Goal: Task Accomplishment & Management: Manage account settings

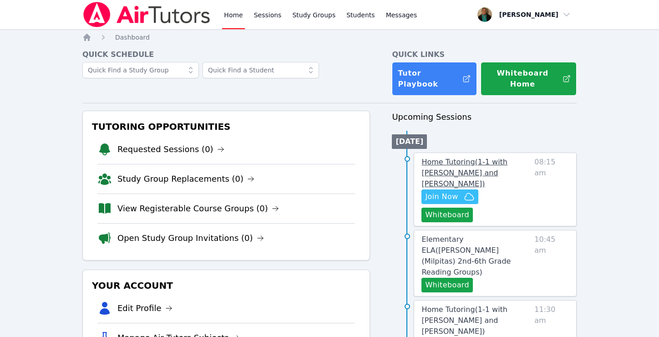
click at [457, 167] on link "Home Tutoring ( 1-1 with Lacey Brunelle and Amy Ayers )" at bounding box center [476, 173] width 109 height 33
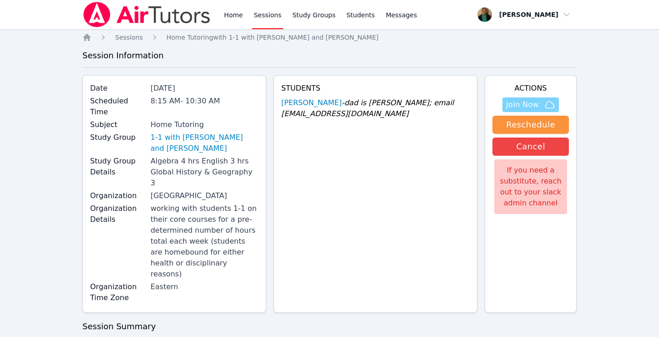
click at [532, 102] on span "Join Now" at bounding box center [522, 104] width 33 height 11
click at [399, 11] on span "Messages" at bounding box center [401, 14] width 31 height 9
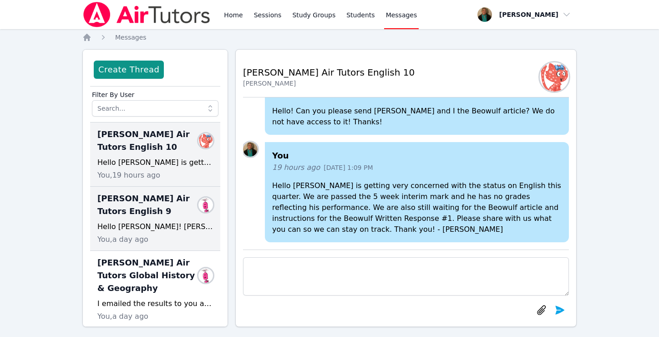
click at [157, 225] on div "Hello Mr. Dickens! Lacey has completed all the work as well as the quiz related…" at bounding box center [155, 226] width 116 height 11
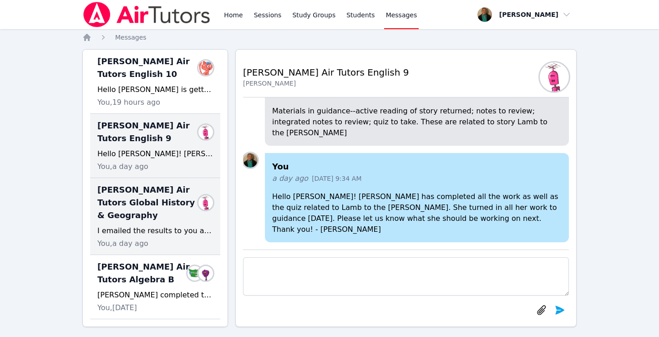
scroll to position [76, 0]
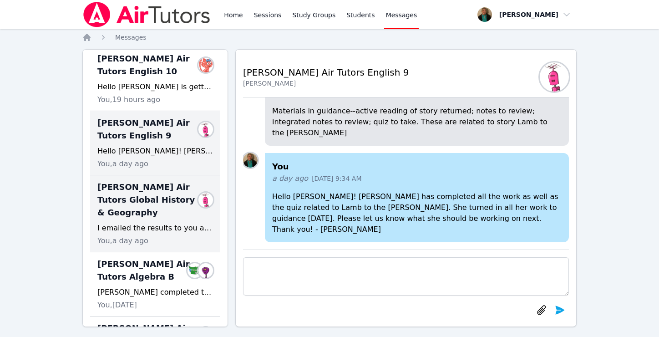
click at [148, 227] on div "I emailed the results to you as well! Thank you! - Amy" at bounding box center [155, 228] width 116 height 11
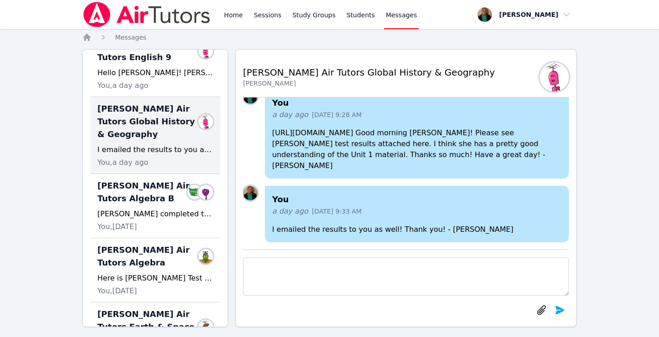
scroll to position [160, 0]
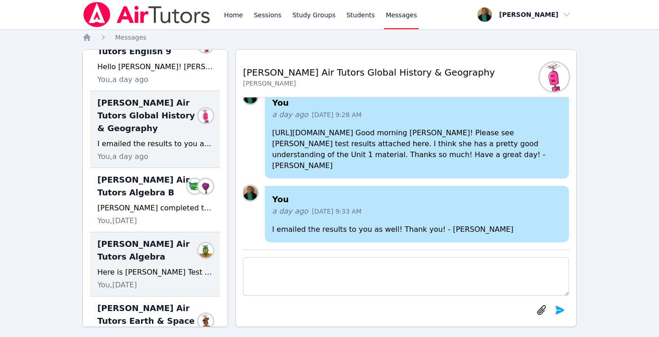
click at [143, 258] on span "Lacey Brunelle Air Tutors Algebra" at bounding box center [149, 250] width 105 height 25
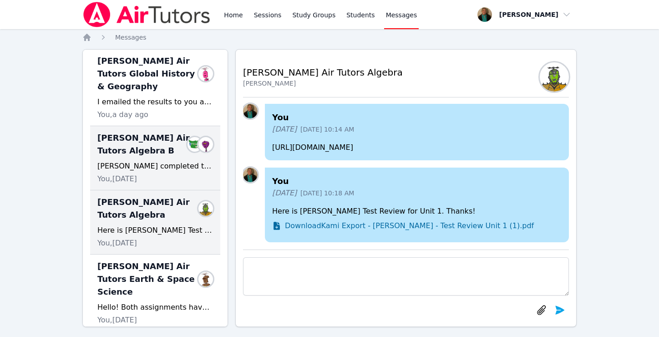
scroll to position [0, 0]
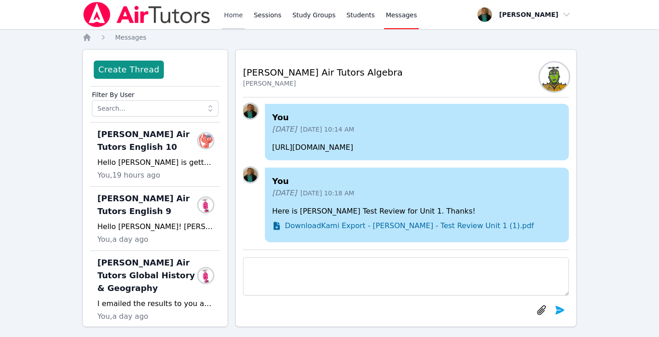
click at [238, 16] on link "Home" at bounding box center [233, 14] width 22 height 29
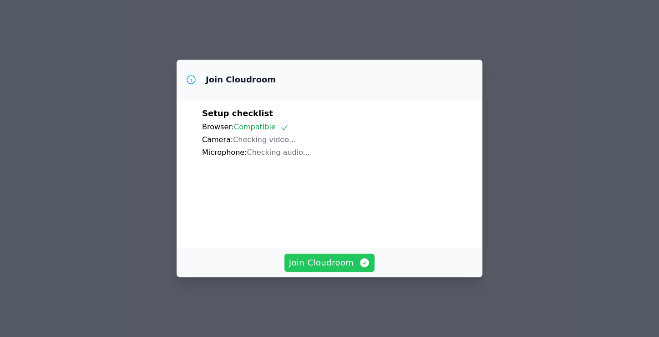
click at [324, 260] on span "Join Cloudroom" at bounding box center [330, 262] width 82 height 13
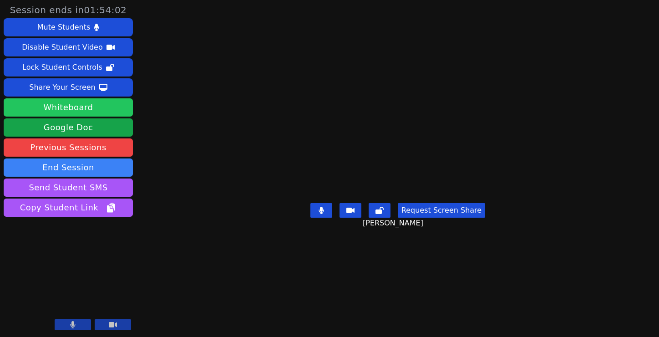
click at [90, 109] on button "Whiteboard" at bounding box center [68, 107] width 129 height 18
click at [75, 327] on icon at bounding box center [72, 324] width 5 height 7
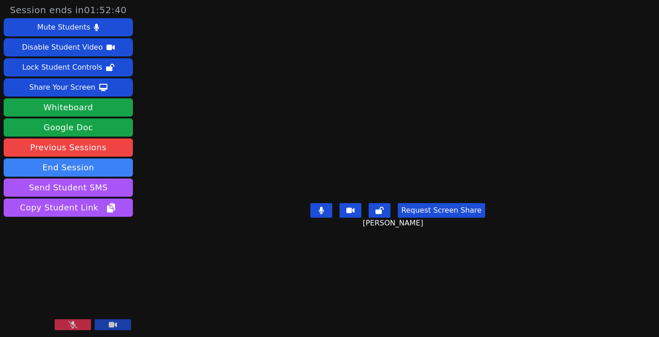
click at [71, 324] on icon at bounding box center [72, 324] width 9 height 7
click at [78, 326] on button at bounding box center [73, 324] width 36 height 11
click at [461, 218] on button "Request Screen Share" at bounding box center [441, 210] width 87 height 15
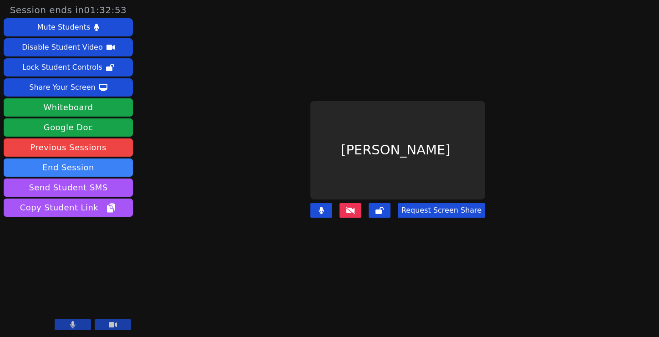
click at [461, 281] on main "Lacey Brunelle Request Screen Share" at bounding box center [398, 168] width 291 height 337
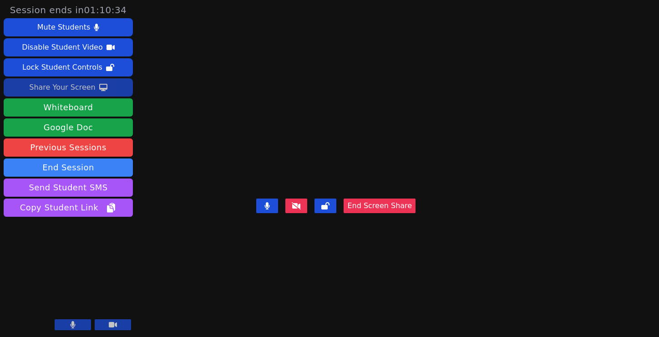
click at [84, 87] on div "Share Your Screen" at bounding box center [62, 87] width 66 height 15
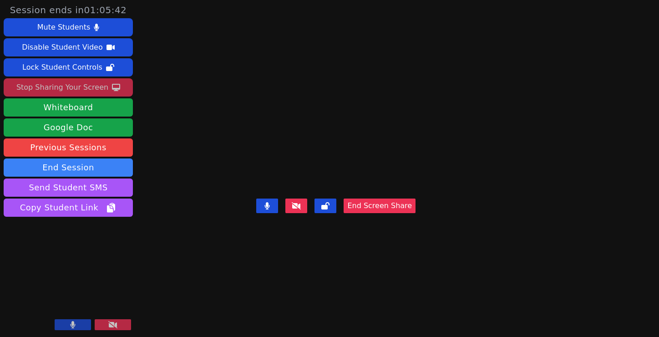
click at [86, 87] on div "Stop Sharing Your Screen" at bounding box center [62, 87] width 92 height 15
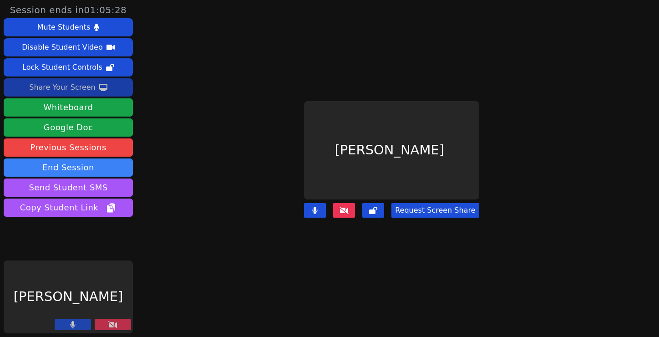
click at [109, 327] on icon at bounding box center [112, 324] width 9 height 7
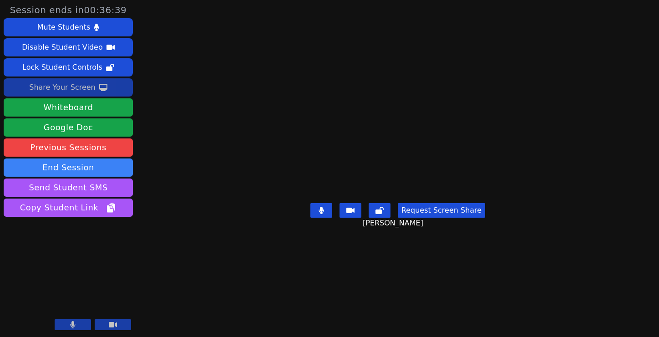
click at [462, 218] on button "Request Screen Share" at bounding box center [441, 210] width 87 height 15
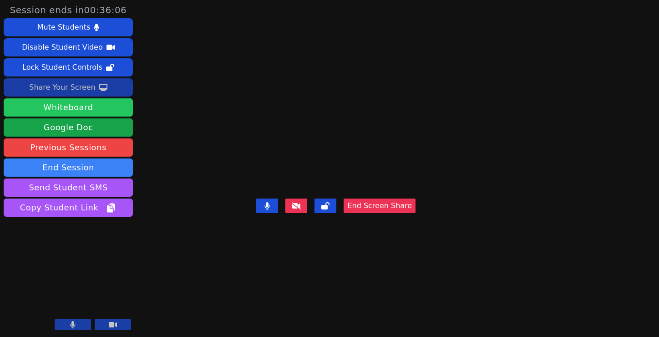
click at [97, 108] on button "Whiteboard" at bounding box center [68, 107] width 129 height 18
click at [70, 324] on icon at bounding box center [72, 324] width 5 height 7
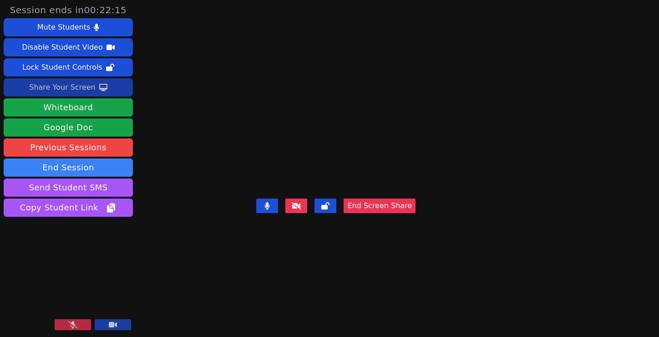
click at [72, 323] on icon at bounding box center [72, 324] width 9 height 7
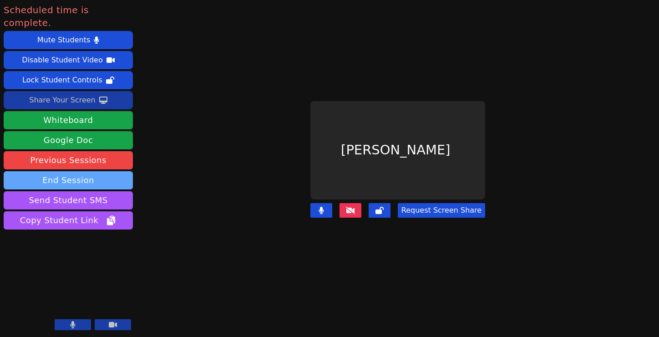
click at [111, 171] on button "End Session" at bounding box center [68, 180] width 129 height 18
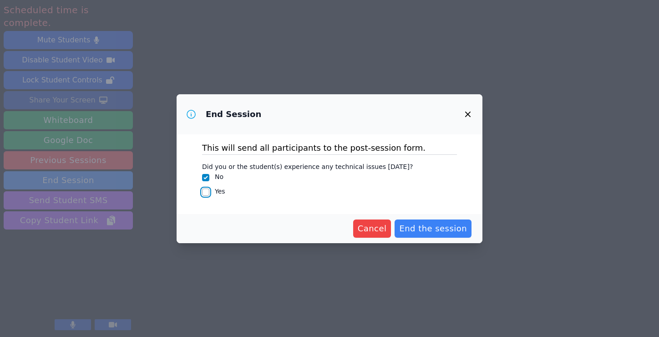
click at [205, 192] on input "Yes" at bounding box center [205, 192] width 7 height 7
checkbox input "true"
checkbox input "false"
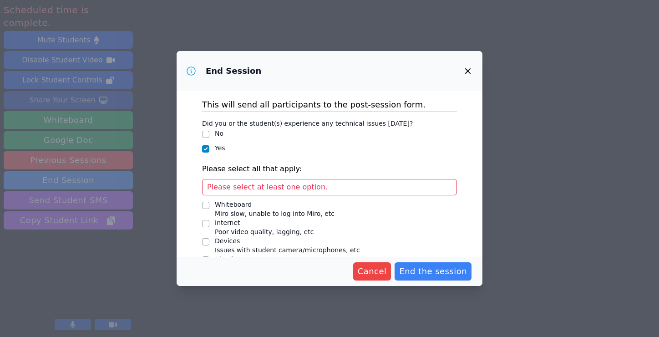
click at [243, 188] on span "Please select at least one option." at bounding box center [267, 187] width 121 height 9
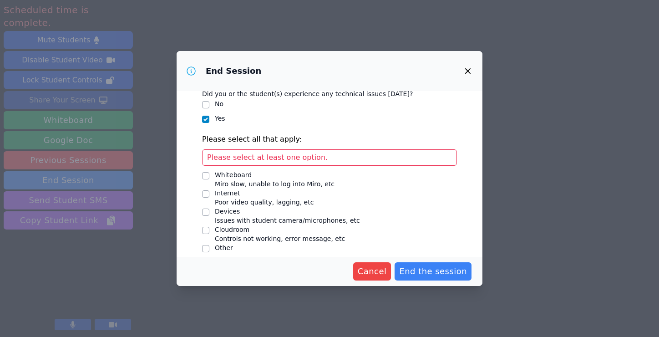
scroll to position [38, 0]
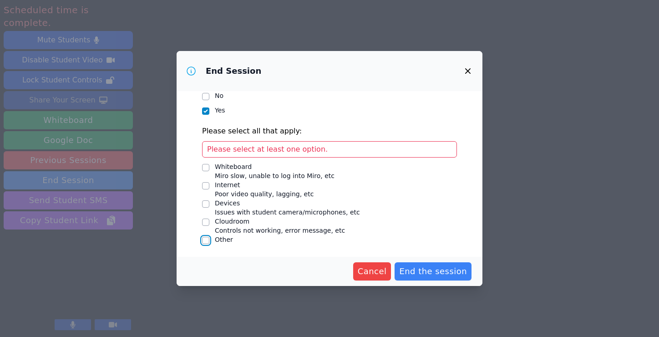
click at [206, 240] on input "Other" at bounding box center [205, 240] width 7 height 7
checkbox input "true"
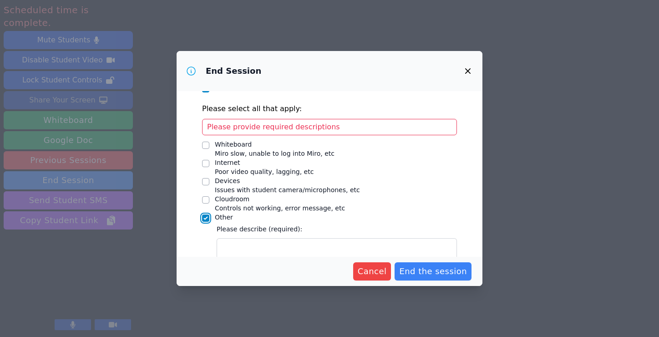
scroll to position [85, 0]
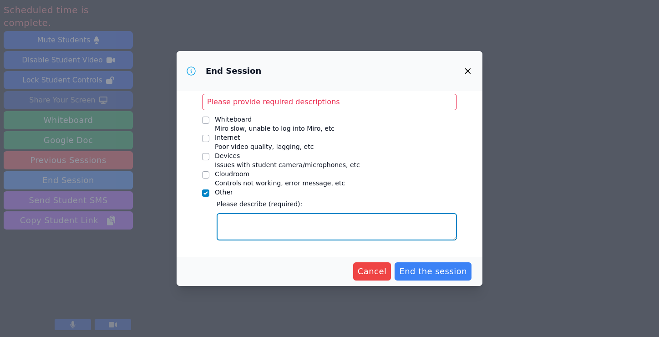
click at [246, 225] on textarea "Other" at bounding box center [337, 226] width 240 height 27
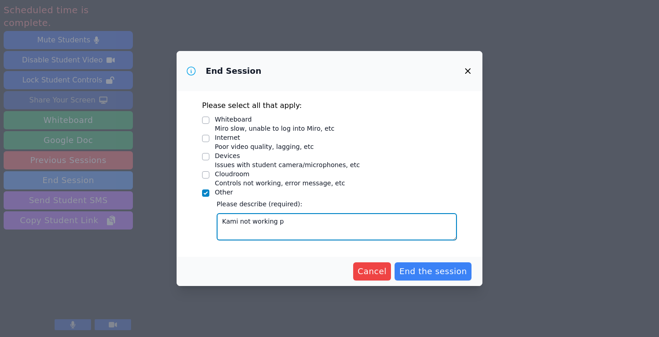
type textarea "Kami not working pr"
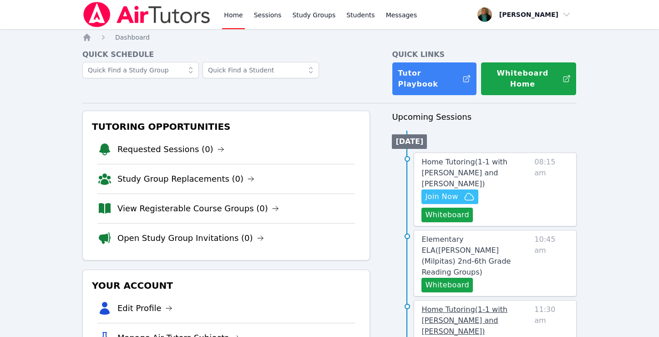
click at [489, 305] on span "Home Tutoring ( 1-1 with Blake Hafner and Amy Ayers )" at bounding box center [465, 320] width 86 height 31
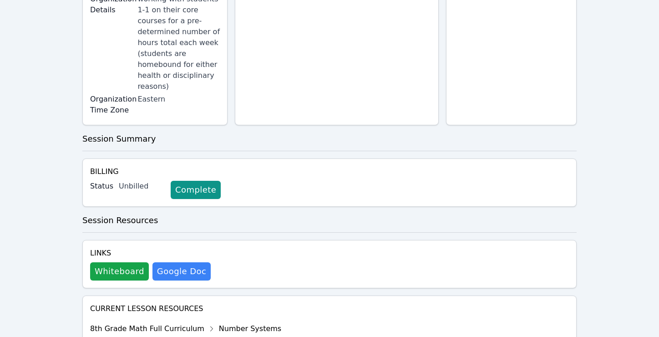
scroll to position [265, 0]
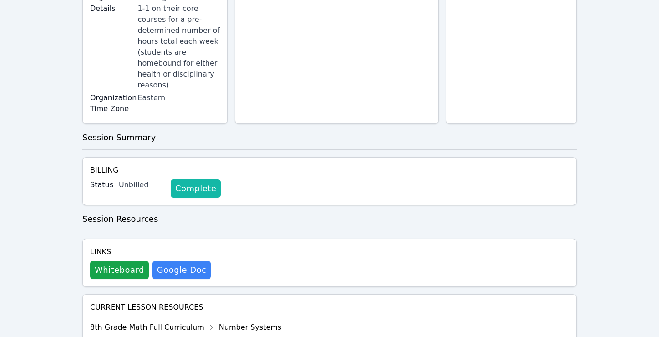
click at [189, 179] on link "Complete" at bounding box center [196, 188] width 50 height 18
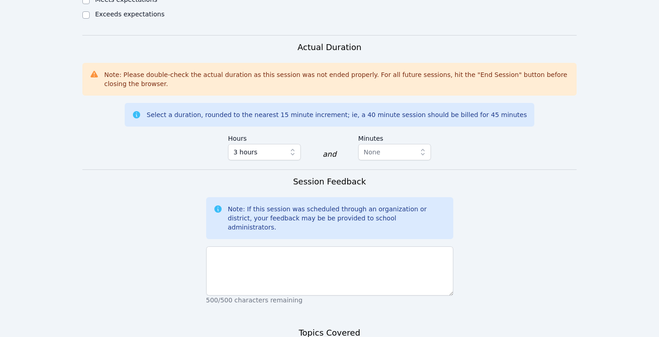
scroll to position [645, 0]
click at [294, 147] on icon "button" at bounding box center [292, 151] width 9 height 9
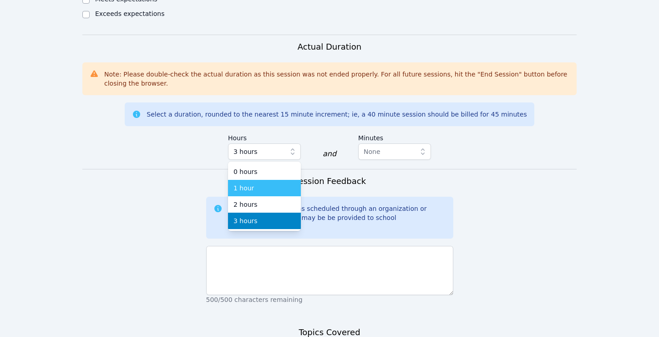
click at [271, 183] on div "1 hour" at bounding box center [265, 187] width 62 height 9
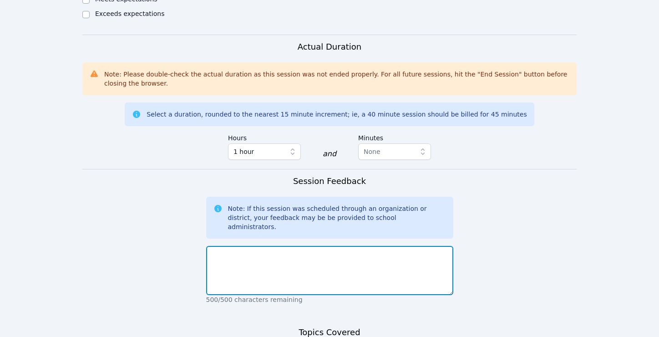
click at [275, 246] on textarea at bounding box center [329, 270] width 247 height 49
type textarea "same day cancellation"
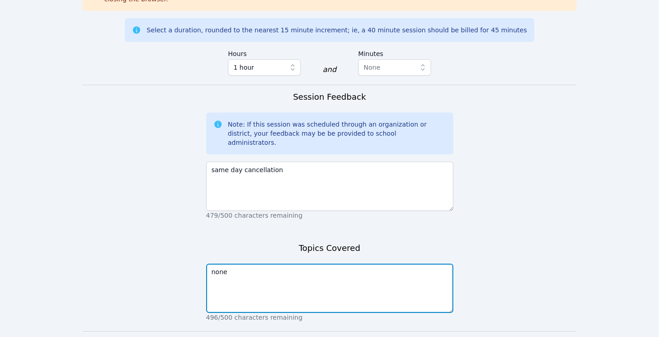
type textarea "none"
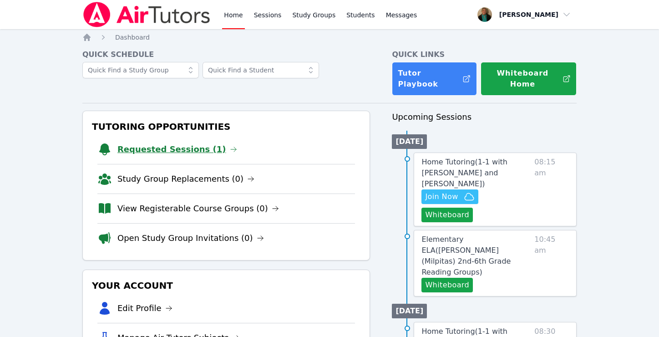
click at [180, 143] on link "Requested Sessions (1)" at bounding box center [177, 149] width 120 height 13
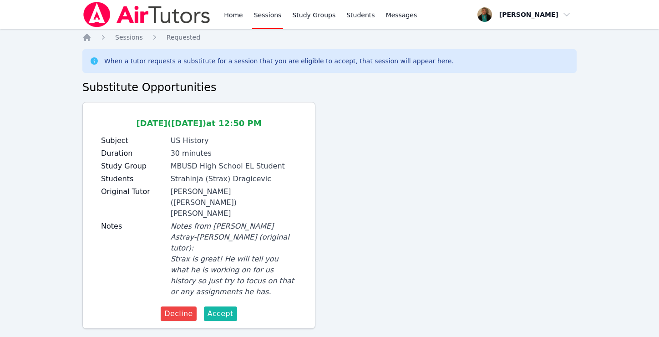
click at [224, 308] on span "Accept" at bounding box center [221, 313] width 26 height 11
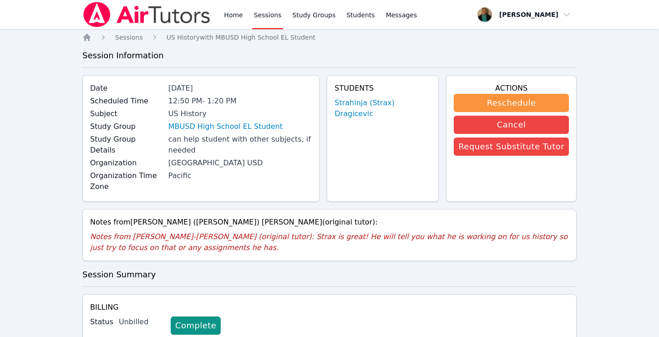
click at [268, 15] on link "Sessions" at bounding box center [267, 14] width 31 height 29
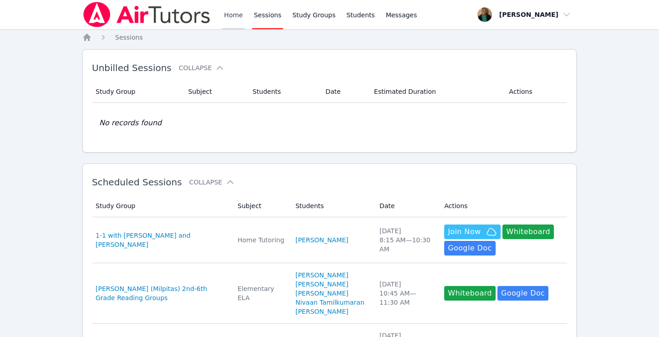
click at [230, 16] on link "Home" at bounding box center [233, 14] width 22 height 29
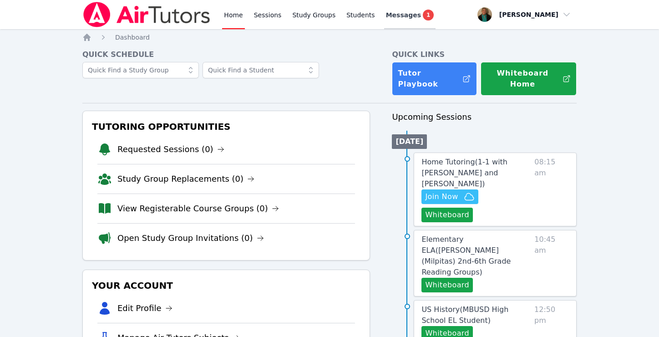
click at [392, 16] on span "Messages" at bounding box center [403, 14] width 35 height 9
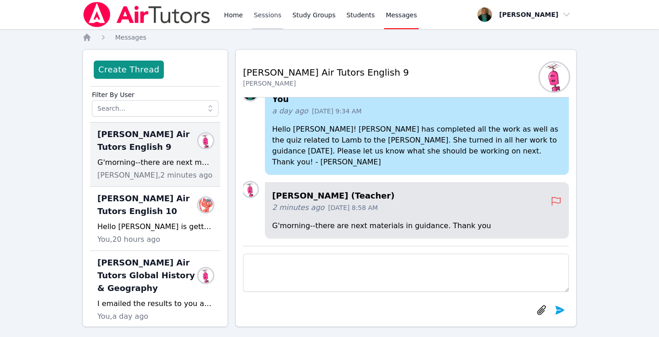
click at [271, 17] on link "Sessions" at bounding box center [267, 14] width 31 height 29
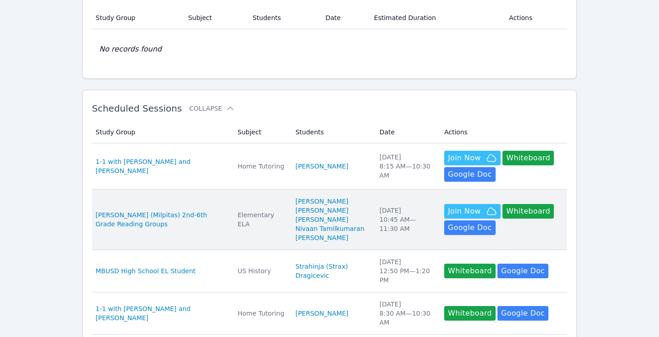
scroll to position [88, 0]
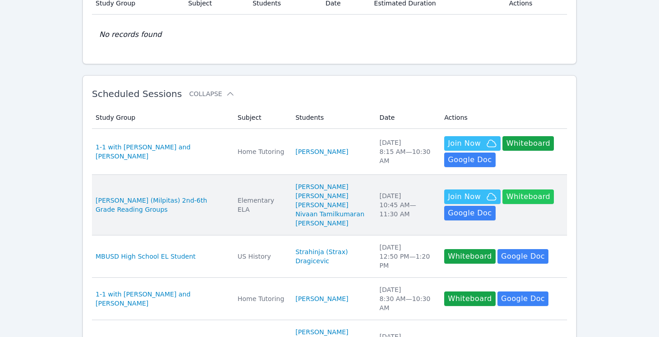
click at [514, 194] on button "Whiteboard" at bounding box center [528, 196] width 51 height 15
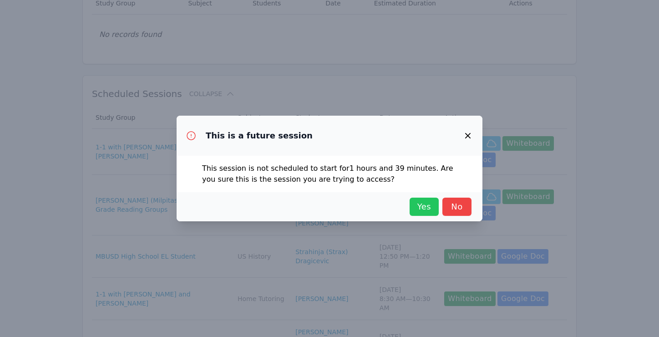
click at [414, 213] on button "Yes" at bounding box center [424, 207] width 29 height 18
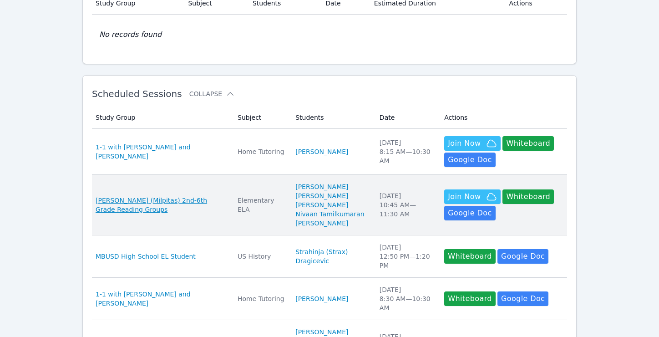
click at [173, 202] on span "[PERSON_NAME] (Milpitas) 2nd-6th Grade Reading Groups" at bounding box center [161, 205] width 131 height 18
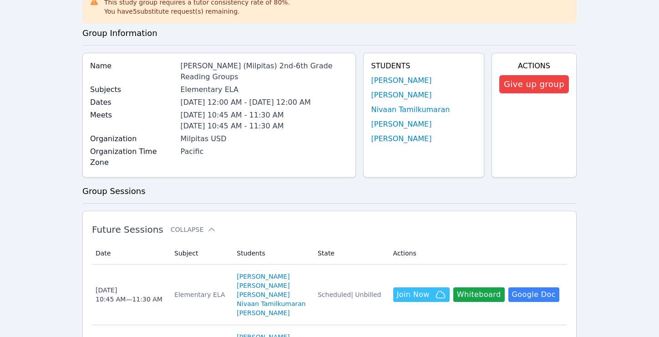
scroll to position [61, 0]
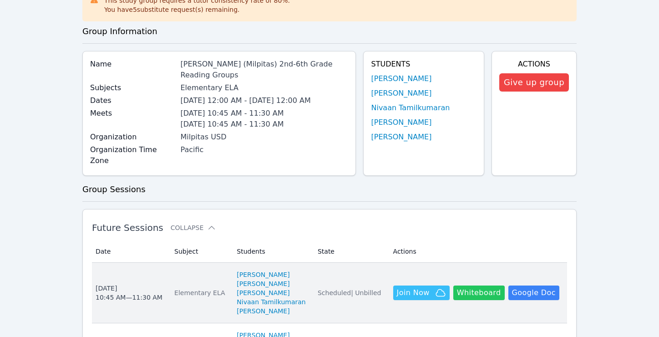
click at [474, 285] on button "Whiteboard" at bounding box center [479, 292] width 51 height 15
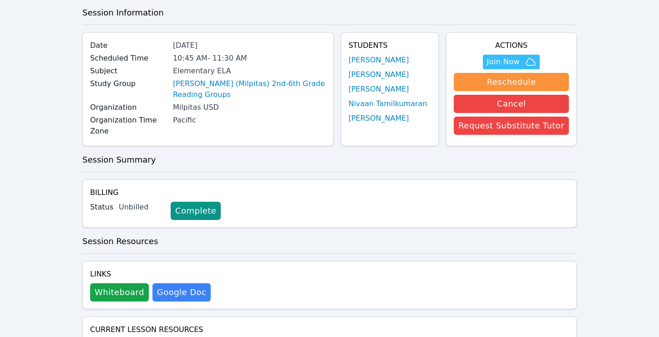
scroll to position [95, 0]
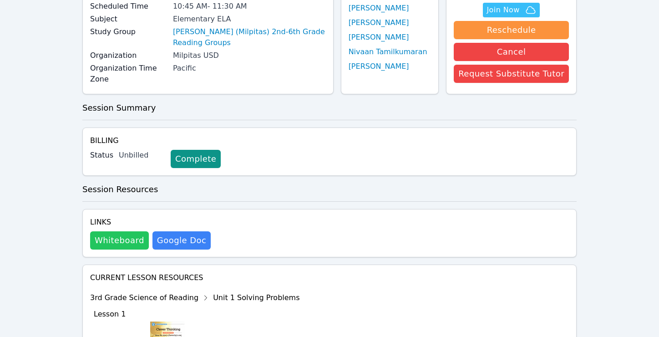
click at [122, 241] on button "Whiteboard" at bounding box center [119, 240] width 59 height 18
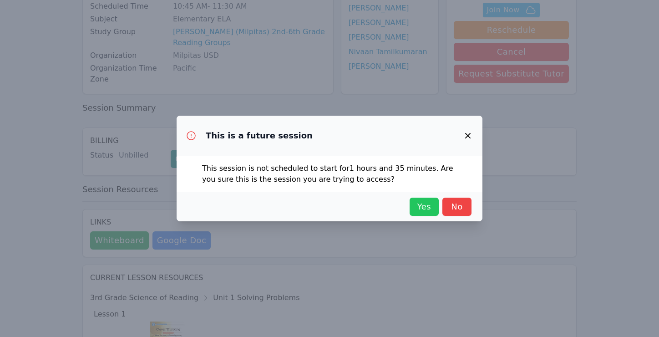
click at [426, 204] on span "Yes" at bounding box center [424, 206] width 20 height 13
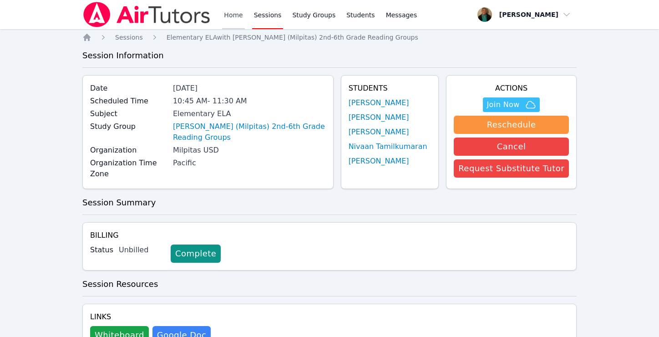
click at [235, 15] on link "Home" at bounding box center [233, 14] width 22 height 29
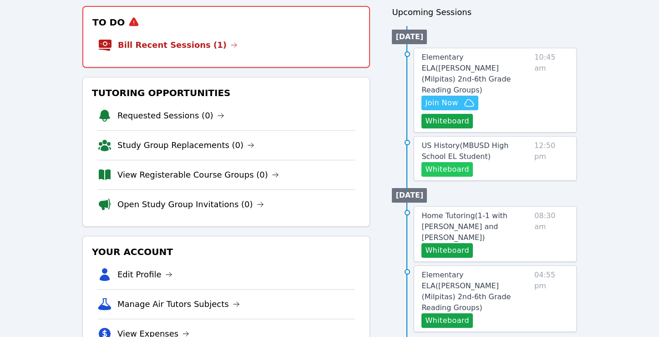
scroll to position [110, 0]
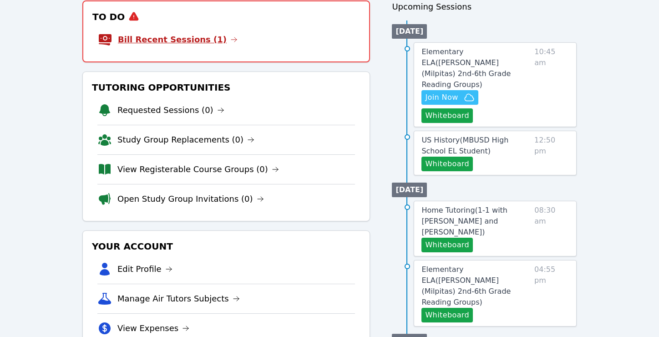
click at [195, 34] on link "Bill Recent Sessions (1)" at bounding box center [178, 39] width 120 height 13
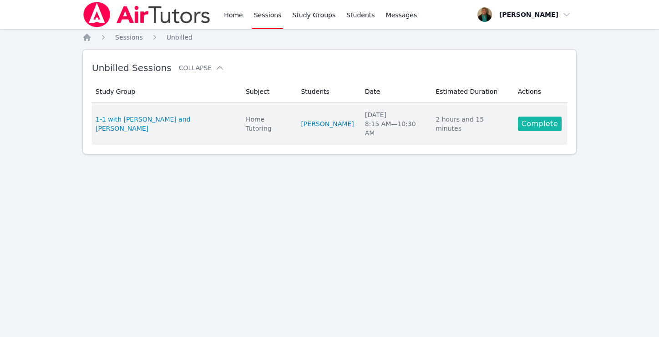
click at [537, 124] on link "Complete" at bounding box center [540, 124] width 44 height 15
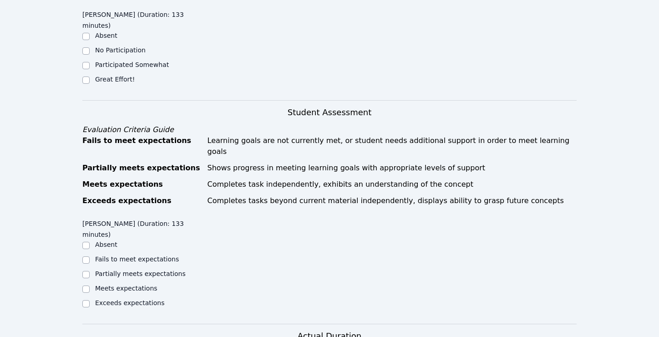
scroll to position [357, 0]
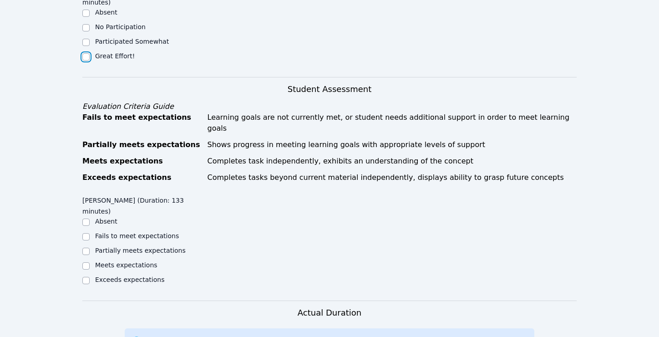
click at [85, 53] on input "Great Effort!" at bounding box center [85, 56] width 7 height 7
checkbox input "true"
click at [86, 277] on input "Exceeds expectations" at bounding box center [85, 280] width 7 height 7
checkbox input "true"
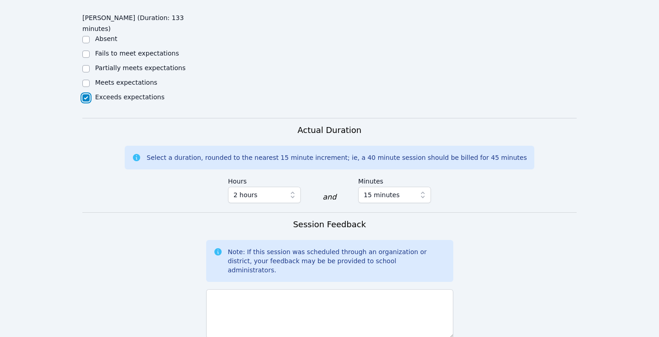
scroll to position [678, 0]
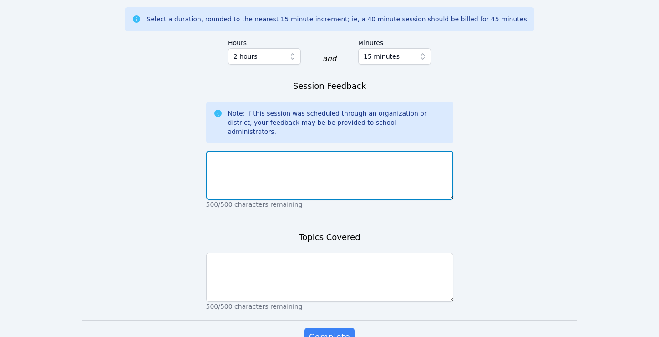
click at [260, 151] on textarea at bounding box center [329, 175] width 247 height 49
click at [351, 151] on textarea "Productive session although we had trouble wit Kami." at bounding box center [329, 175] width 247 height 49
type textarea "Productive session although we had trouble with Kami."
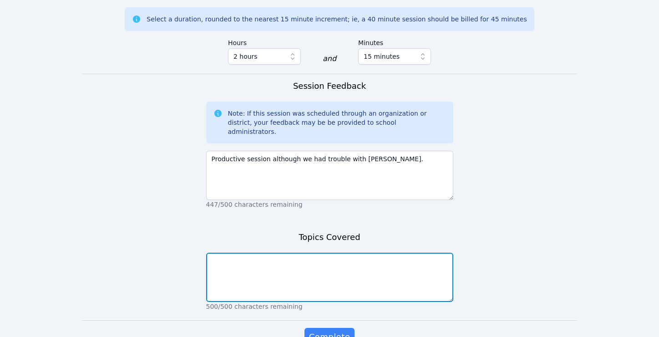
click at [326, 253] on textarea at bounding box center [329, 277] width 247 height 49
type textarea "algebra Delta math and functions"
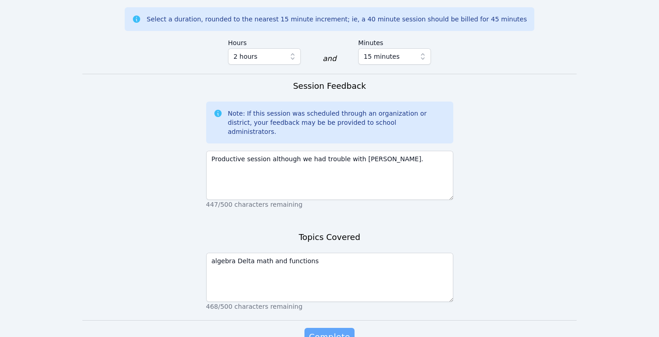
click at [330, 331] on span "Complete" at bounding box center [329, 337] width 41 height 13
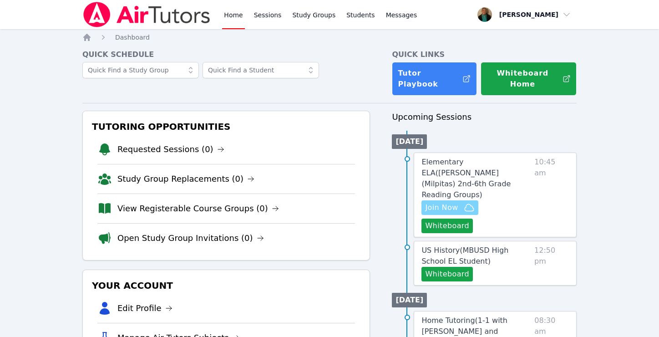
click at [429, 202] on span "Join Now" at bounding box center [441, 207] width 33 height 11
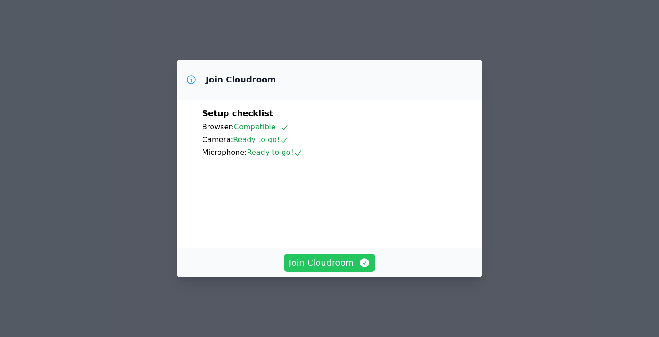
click at [310, 269] on span "Join Cloudroom" at bounding box center [330, 262] width 82 height 13
click at [327, 269] on span "Join Cloudroom" at bounding box center [330, 262] width 82 height 13
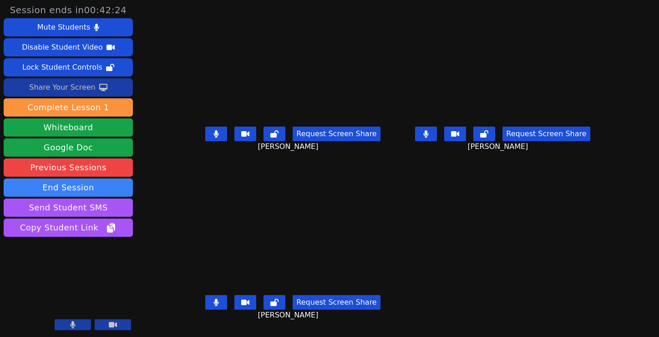
click at [83, 84] on div "Share Your Screen" at bounding box center [62, 87] width 66 height 15
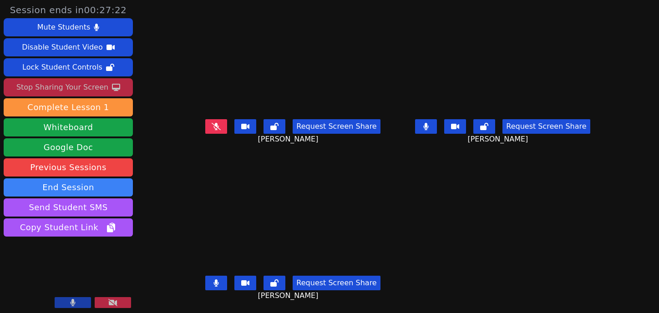
click at [214, 125] on icon at bounding box center [216, 126] width 9 height 7
click at [212, 126] on icon at bounding box center [216, 126] width 9 height 7
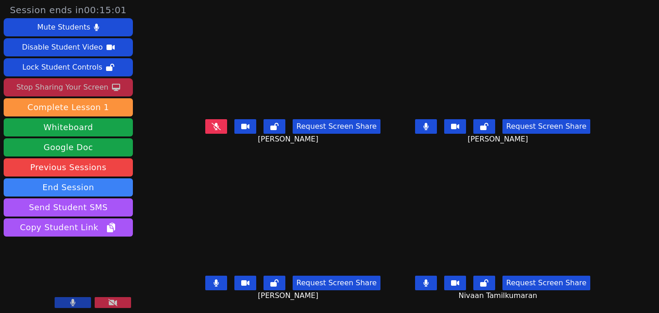
click at [212, 125] on icon at bounding box center [216, 126] width 9 height 7
click at [84, 83] on div "Stop Sharing Your Screen" at bounding box center [62, 87] width 92 height 15
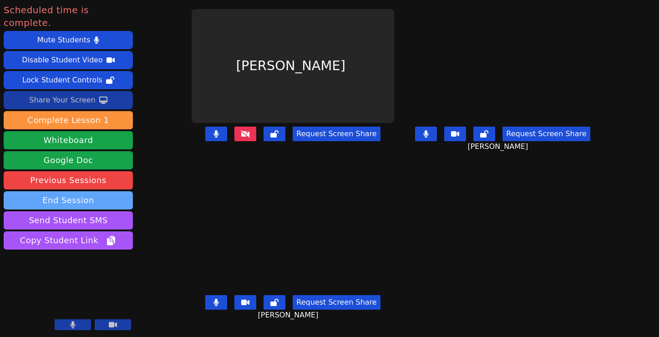
click at [91, 191] on button "End Session" at bounding box center [68, 200] width 129 height 18
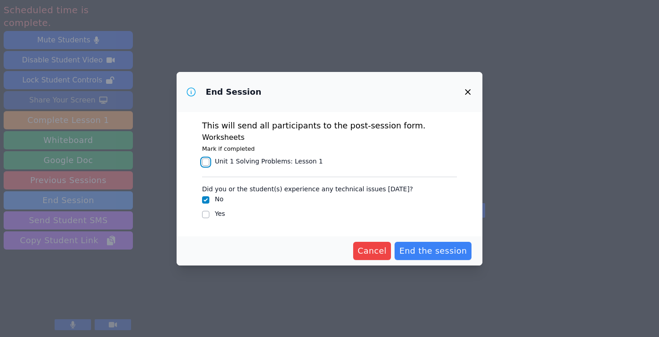
click at [208, 163] on input "Unit 1 Solving Problems : Lesson 1" at bounding box center [205, 161] width 7 height 7
checkbox input "true"
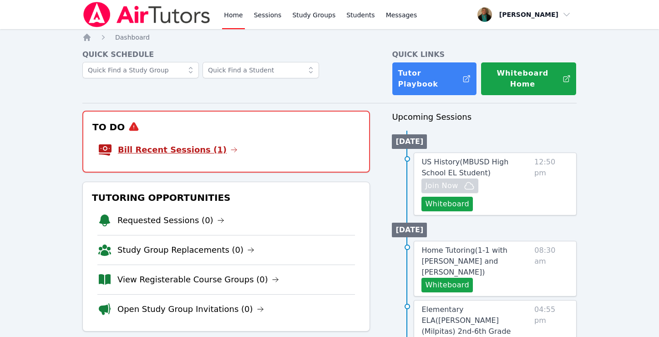
click at [178, 145] on link "Bill Recent Sessions (1)" at bounding box center [178, 149] width 120 height 13
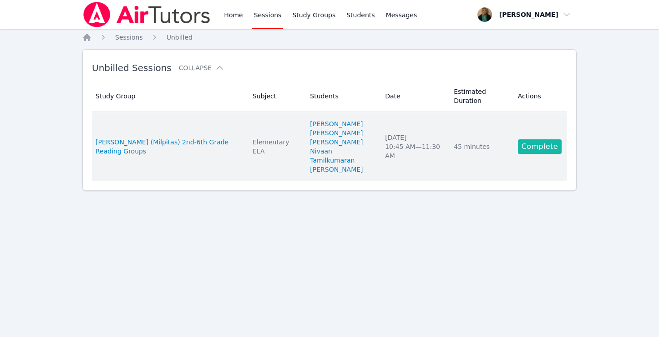
click at [530, 147] on link "Complete" at bounding box center [540, 146] width 44 height 15
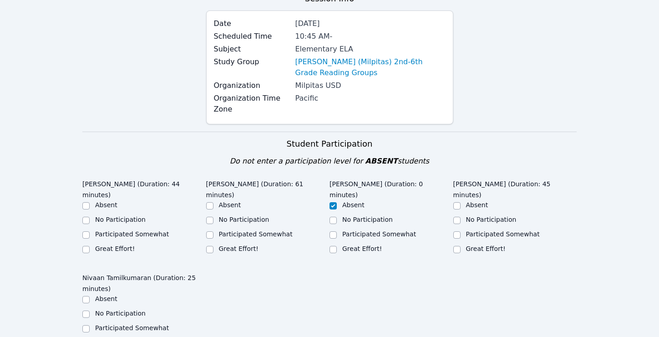
scroll to position [104, 0]
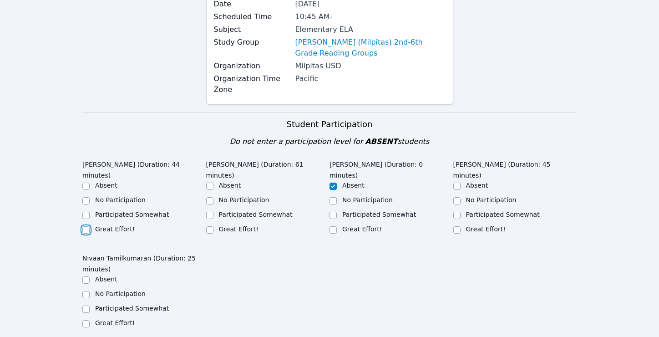
click at [87, 226] on input "Great Effort!" at bounding box center [85, 229] width 7 height 7
checkbox input "true"
click at [210, 212] on input "Participated Somewhat" at bounding box center [209, 215] width 7 height 7
checkbox input "true"
click at [457, 212] on input "Participated Somewhat" at bounding box center [457, 215] width 7 height 7
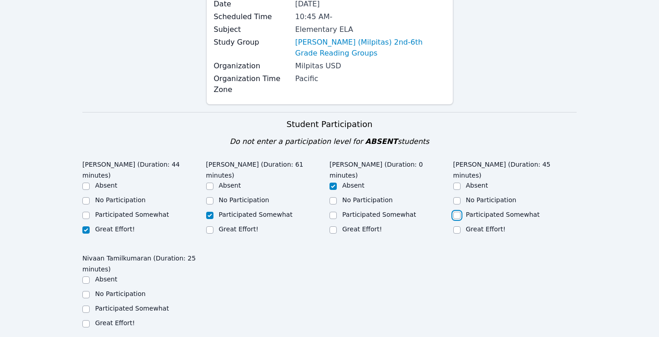
checkbox input "true"
click at [86, 320] on input "Great Effort!" at bounding box center [85, 323] width 7 height 7
checkbox input "true"
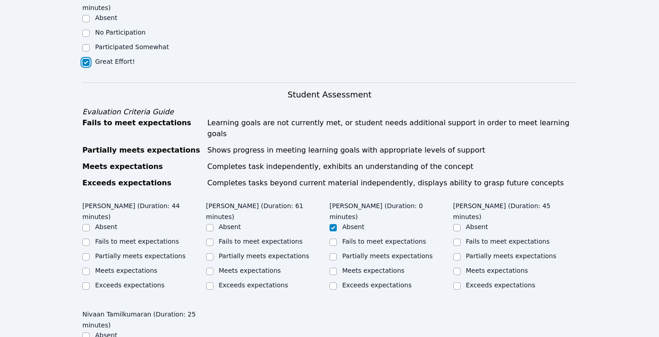
scroll to position [368, 0]
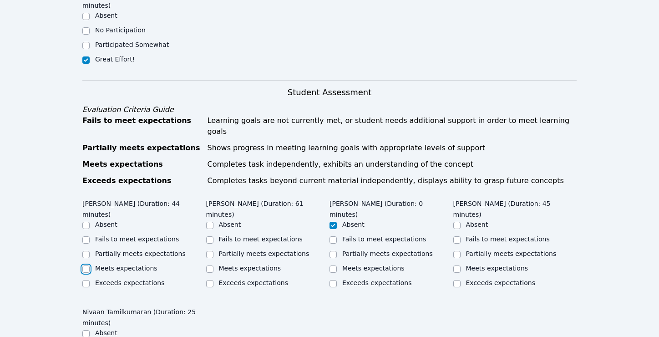
click at [84, 265] on input "Meets expectations" at bounding box center [85, 268] width 7 height 7
checkbox input "true"
click at [209, 251] on input "Partially meets expectations" at bounding box center [209, 254] width 7 height 7
checkbox input "true"
click at [456, 251] on input "Partially meets expectations" at bounding box center [457, 254] width 7 height 7
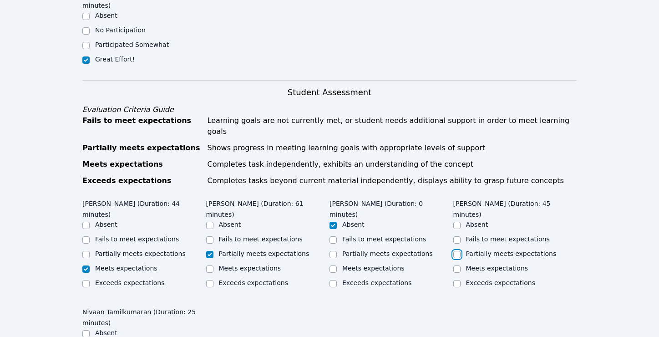
checkbox input "true"
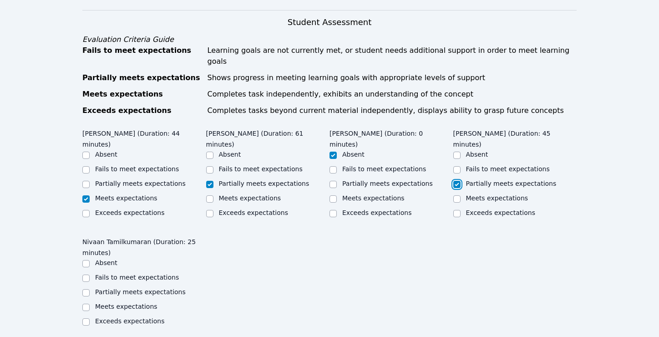
scroll to position [441, 0]
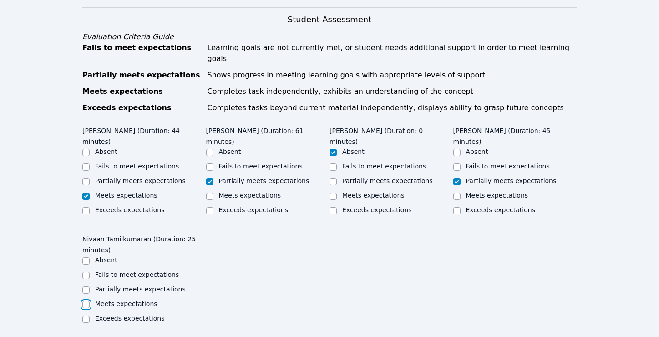
click at [87, 301] on input "Meets expectations" at bounding box center [85, 304] width 7 height 7
checkbox input "true"
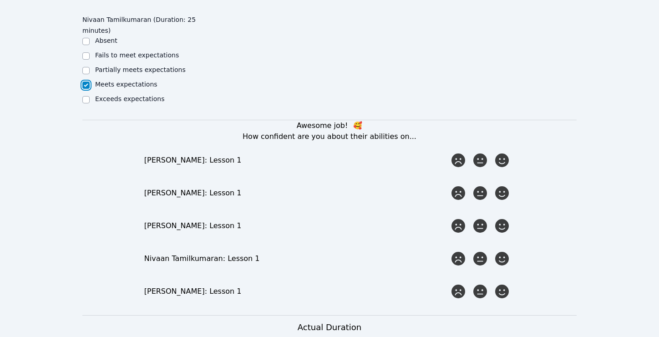
scroll to position [679, 0]
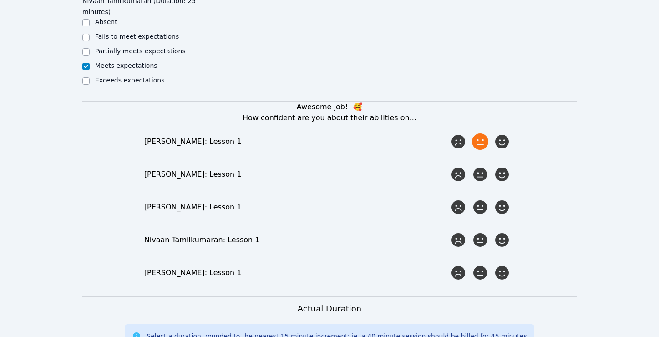
click at [481, 133] on icon at bounding box center [480, 141] width 16 height 16
click at [0, 0] on input "radio" at bounding box center [0, 0] width 0 height 0
click at [481, 199] on icon at bounding box center [480, 207] width 16 height 16
click at [0, 0] on input "radio" at bounding box center [0, 0] width 0 height 0
click at [503, 232] on icon at bounding box center [502, 240] width 16 height 16
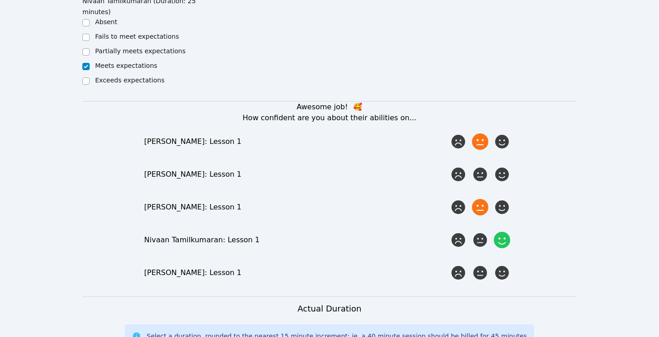
click at [0, 0] on input "radio" at bounding box center [0, 0] width 0 height 0
click at [503, 265] on icon at bounding box center [502, 273] width 16 height 16
click at [0, 0] on input "radio" at bounding box center [0, 0] width 0 height 0
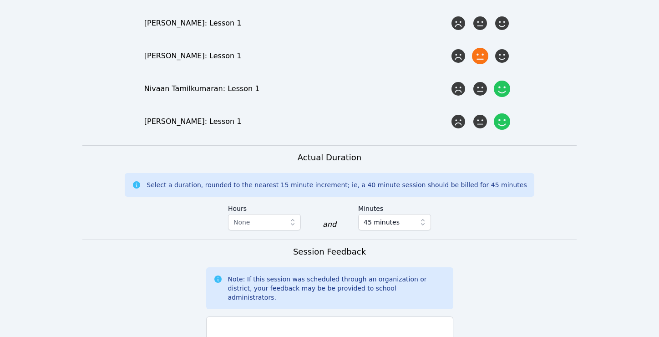
scroll to position [866, 0]
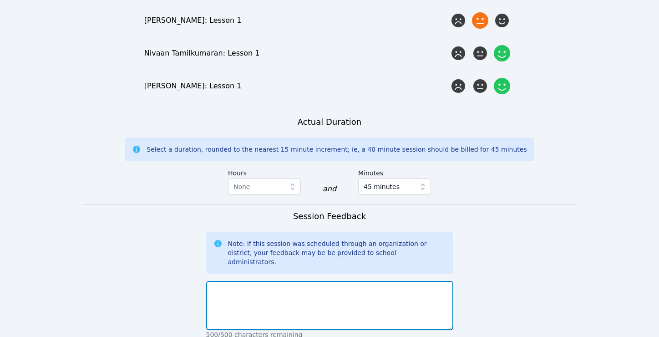
click at [320, 281] on textarea at bounding box center [329, 305] width 247 height 49
type textarea "i"
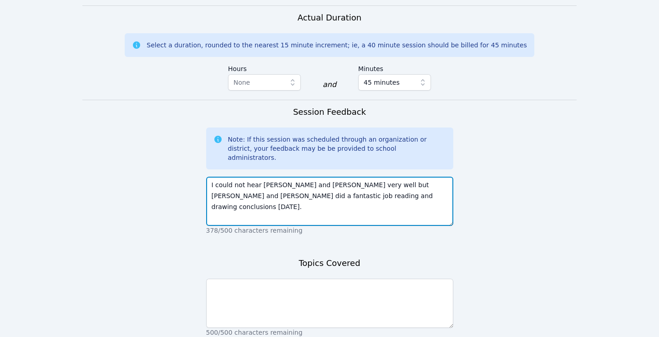
scroll to position [986, 0]
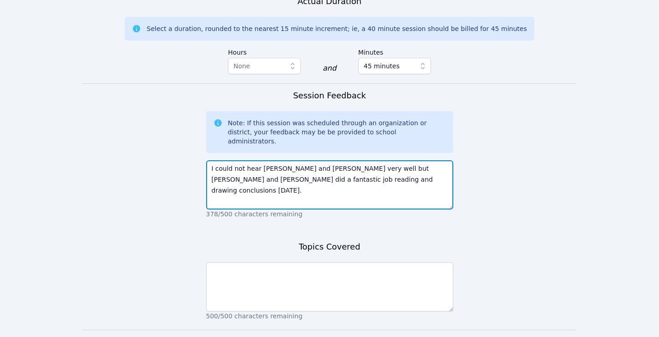
type textarea "I could not hear [PERSON_NAME] and [PERSON_NAME] very well but [PERSON_NAME] an…"
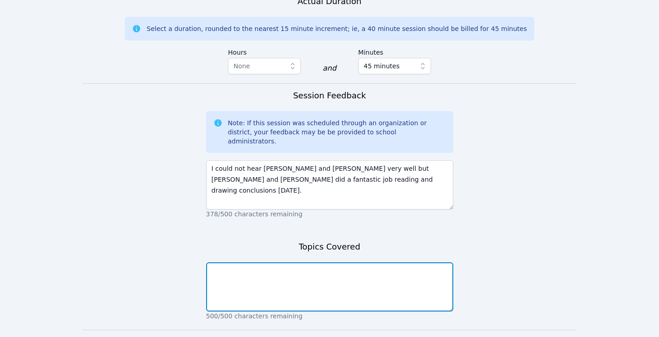
click at [315, 262] on textarea at bounding box center [329, 286] width 247 height 49
type textarea "Lesson 1 problem solving"
